Goal: Information Seeking & Learning: Learn about a topic

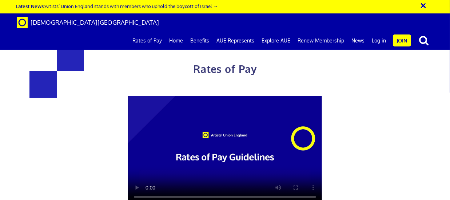
scroll to position [1383, 0]
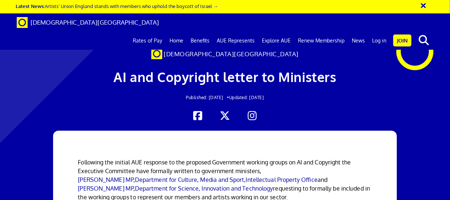
scroll to position [73, 0]
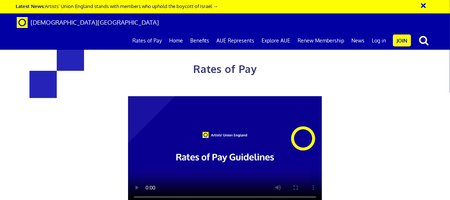
scroll to position [1383, 0]
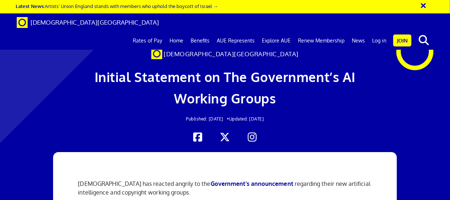
scroll to position [255, 0]
